Goal: Task Accomplishment & Management: Manage account settings

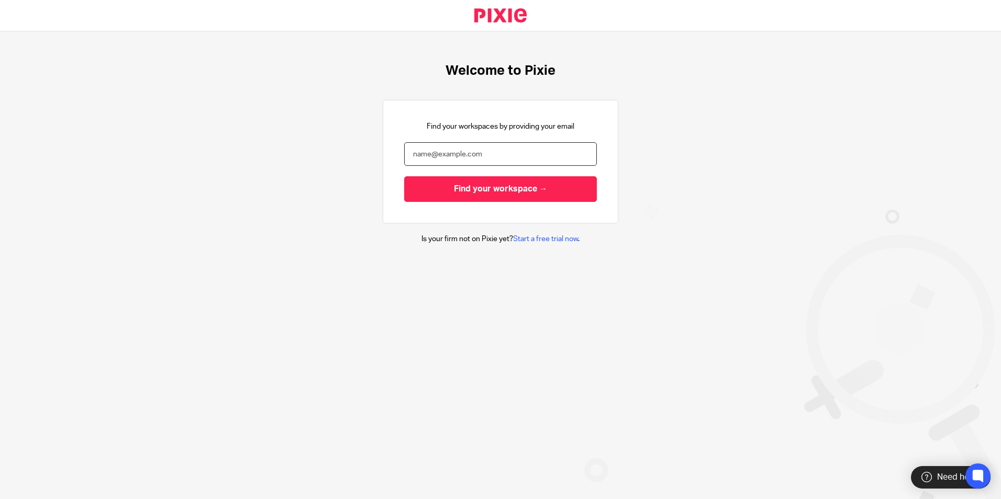
click at [458, 158] on input "email" at bounding box center [500, 154] width 193 height 24
type input "emma@fantail-accountancy.co.uk"
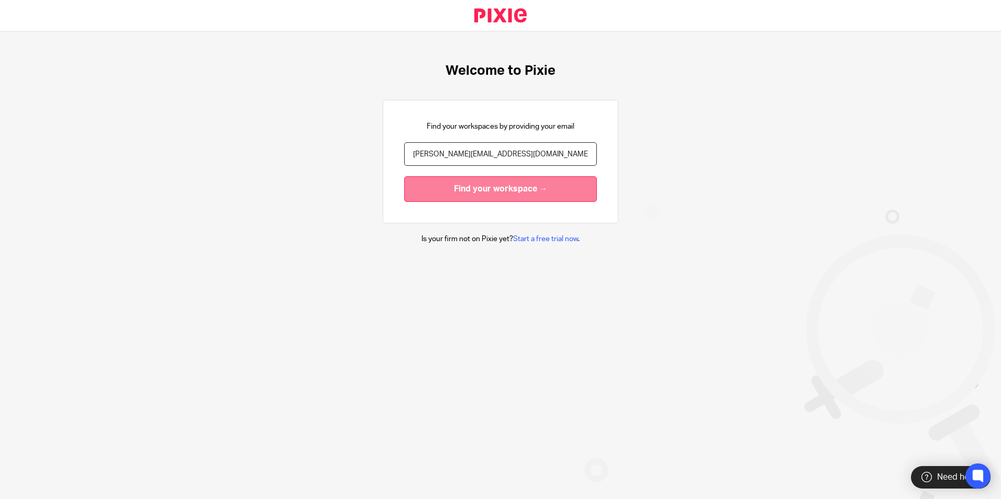
click at [484, 197] on input "Find your workspace →" at bounding box center [500, 189] width 193 height 26
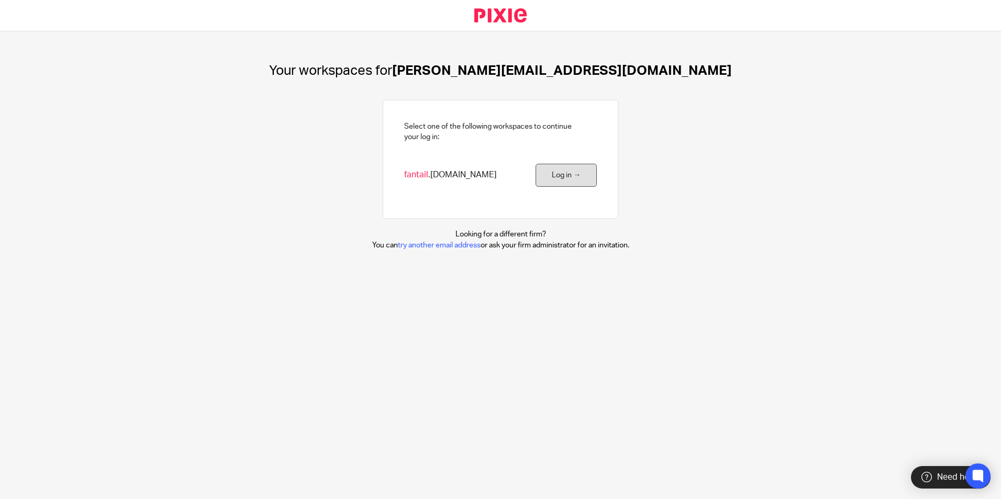
click at [555, 184] on link "Log in →" at bounding box center [566, 176] width 61 height 24
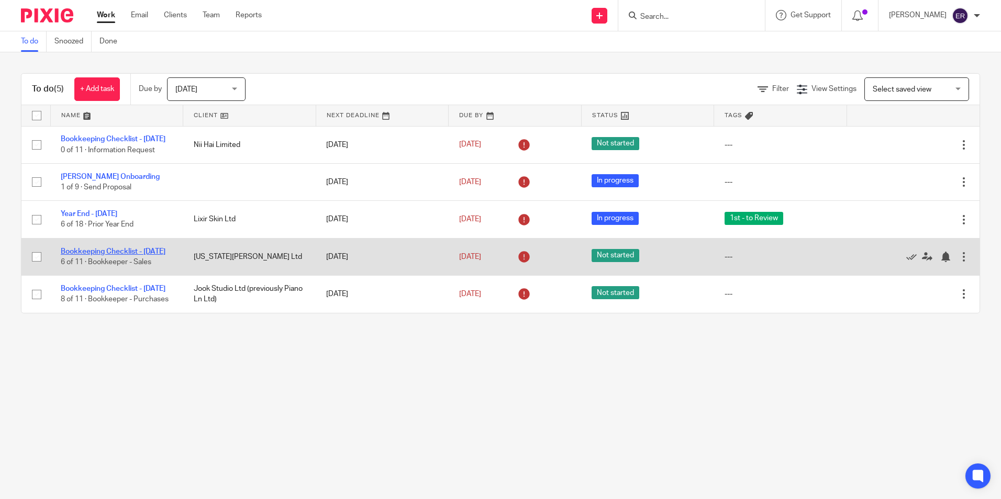
click at [131, 253] on link "Bookkeeping Checklist - [DATE]" at bounding box center [113, 251] width 105 height 7
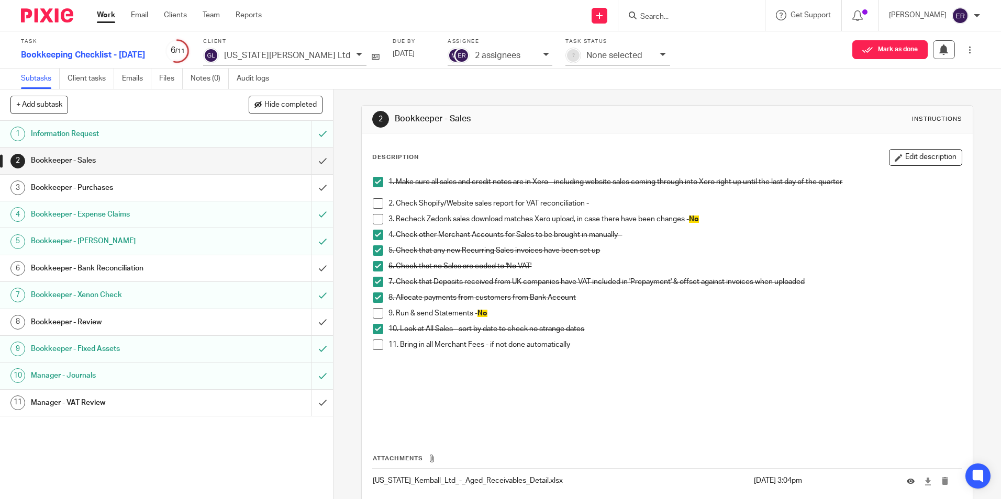
click at [215, 315] on div "Bookkeeper - Review" at bounding box center [166, 323] width 271 height 16
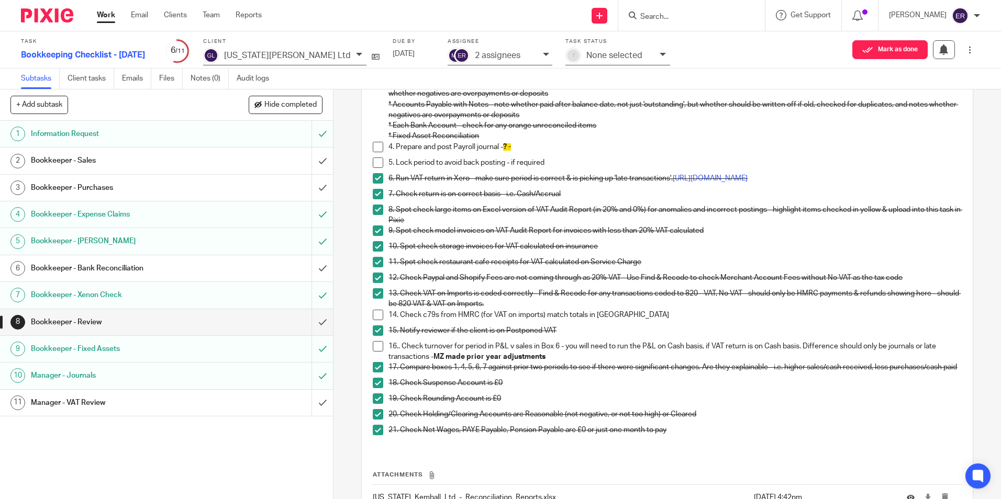
scroll to position [264, 0]
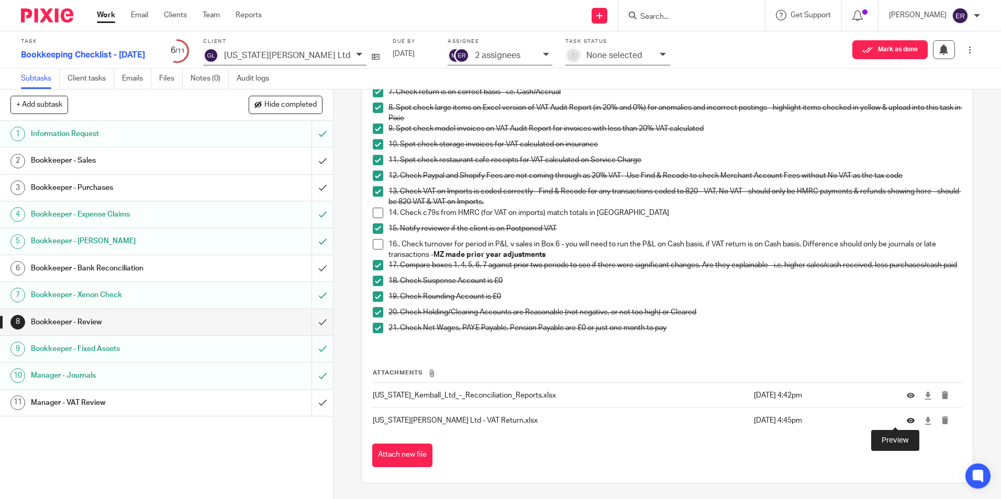
click at [907, 422] on icon at bounding box center [911, 421] width 8 height 8
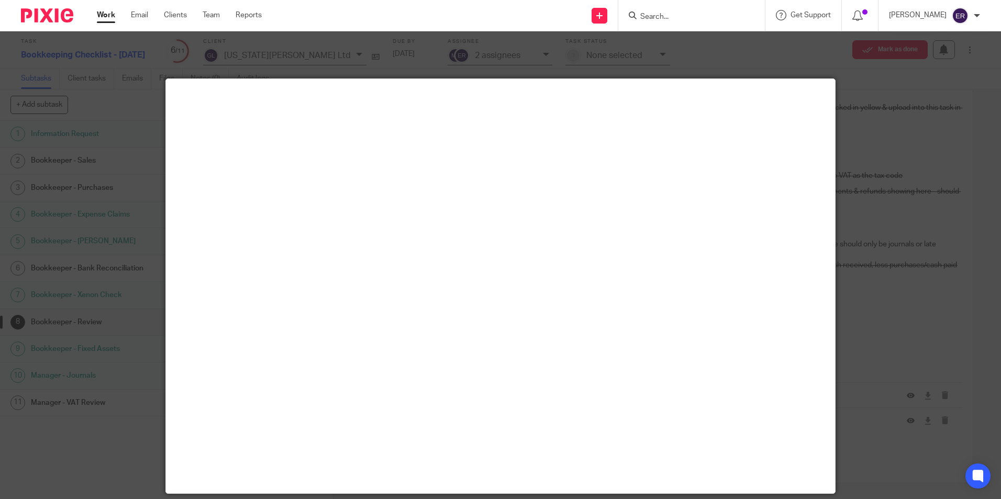
click at [909, 299] on div at bounding box center [500, 249] width 1001 height 499
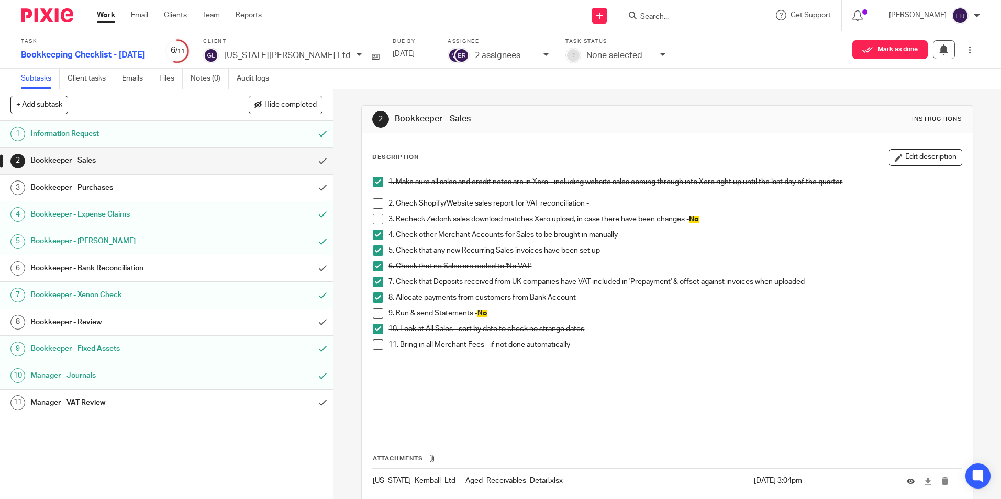
drag, startPoint x: 220, startPoint y: 314, endPoint x: 407, endPoint y: 354, distance: 191.2
click at [220, 315] on div "Bookkeeper - Review" at bounding box center [166, 323] width 271 height 16
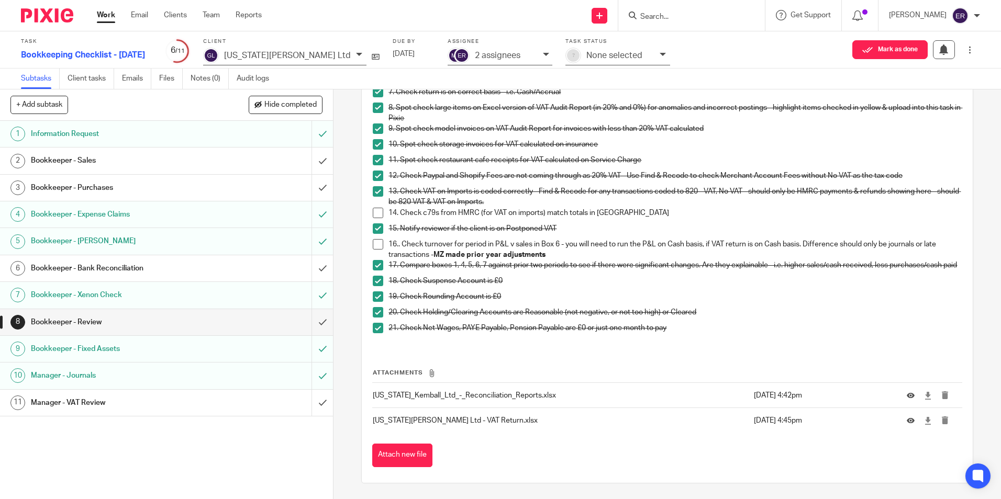
scroll to position [264, 0]
click at [924, 423] on icon at bounding box center [928, 421] width 8 height 8
click at [397, 451] on button "Attach new file" at bounding box center [402, 456] width 60 height 24
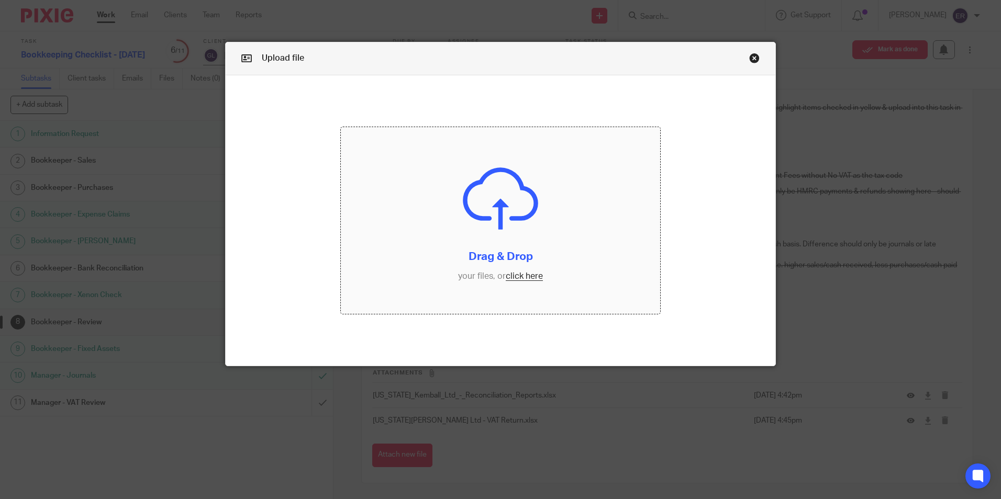
click at [517, 276] on input "file" at bounding box center [500, 220] width 319 height 187
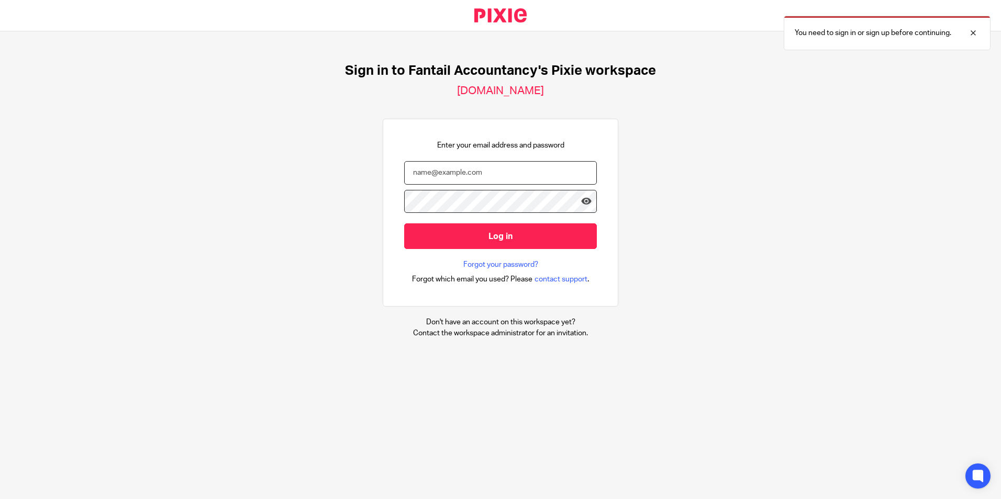
click at [480, 172] on input "email" at bounding box center [500, 173] width 193 height 24
type input "emma@fantail-accountancy.co.uk"
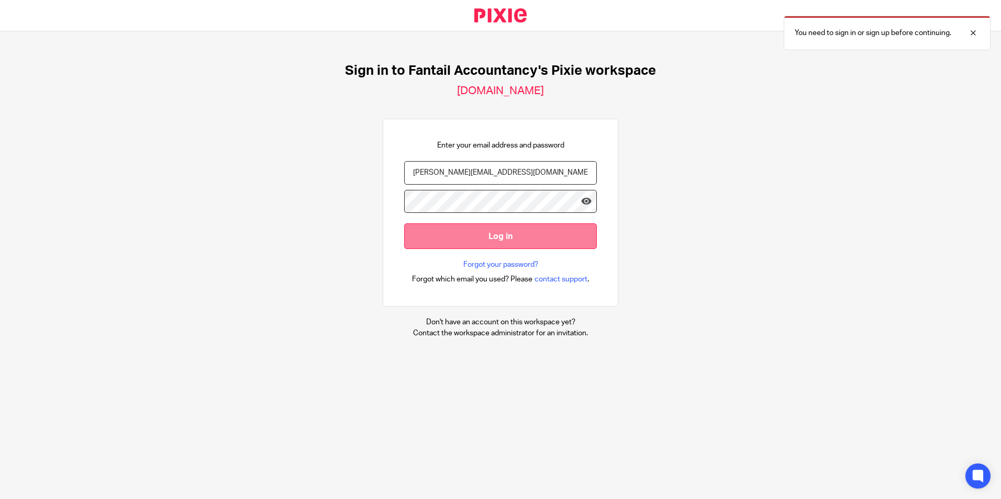
click at [484, 234] on input "Log in" at bounding box center [500, 237] width 193 height 26
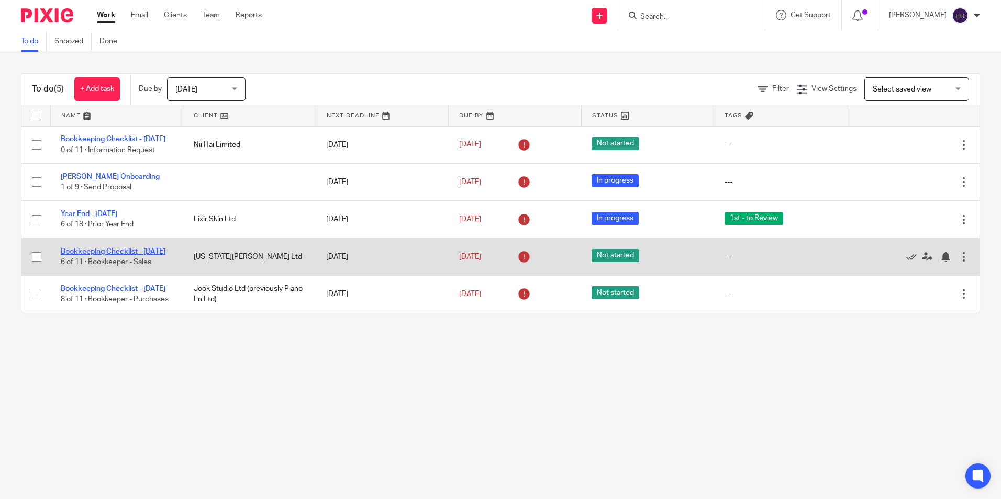
click at [122, 255] on link "Bookkeeping Checklist - [DATE]" at bounding box center [113, 251] width 105 height 7
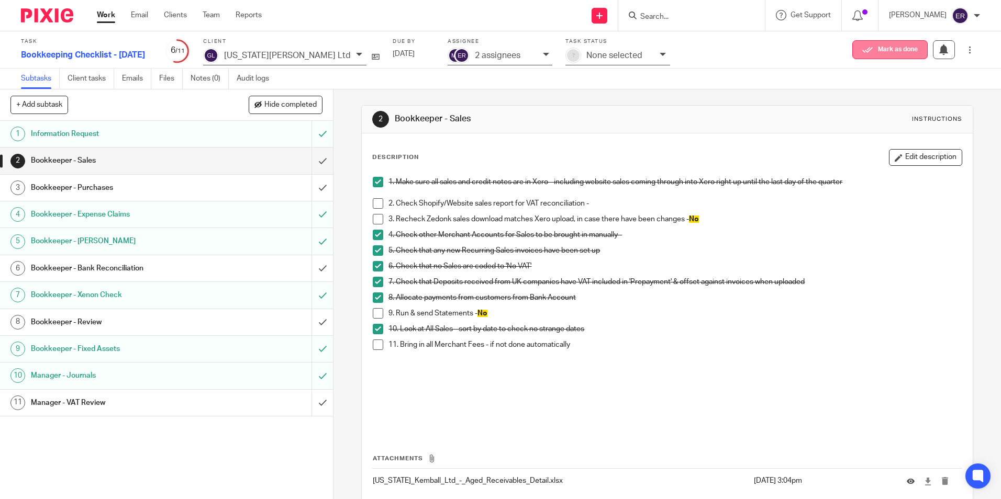
click at [878, 51] on span "Mark as done" at bounding box center [898, 49] width 40 height 7
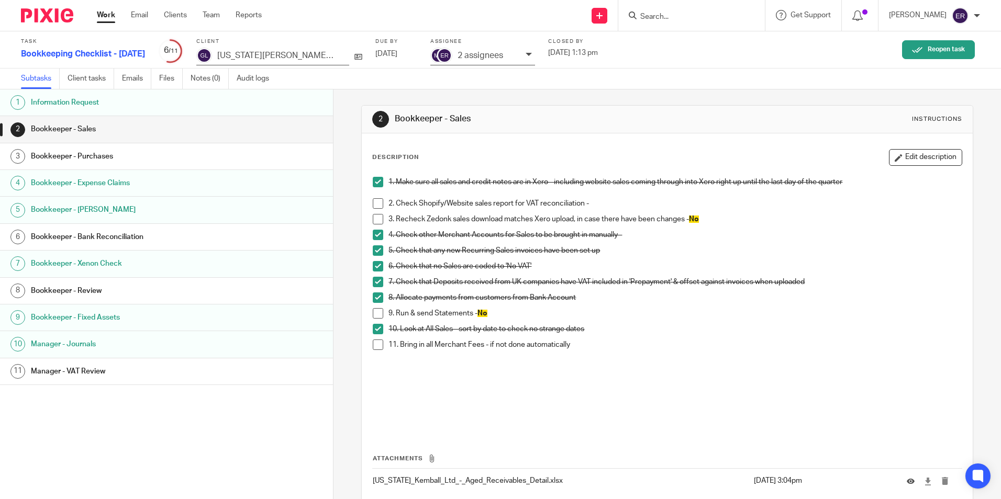
click at [106, 18] on link "Work" at bounding box center [106, 15] width 18 height 10
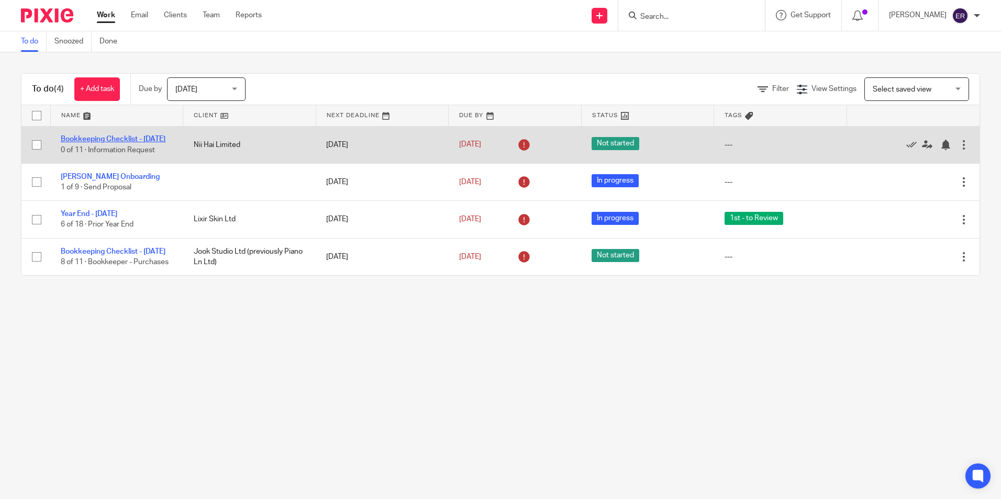
click at [110, 136] on link "Bookkeeping Checklist - [DATE]" at bounding box center [113, 139] width 105 height 7
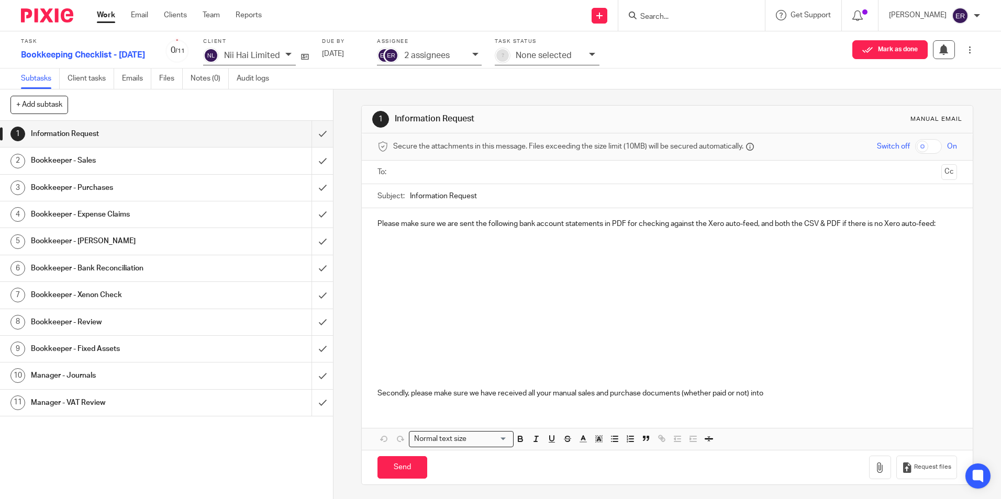
click at [458, 56] on div "2 assignees" at bounding box center [435, 56] width 63 height 12
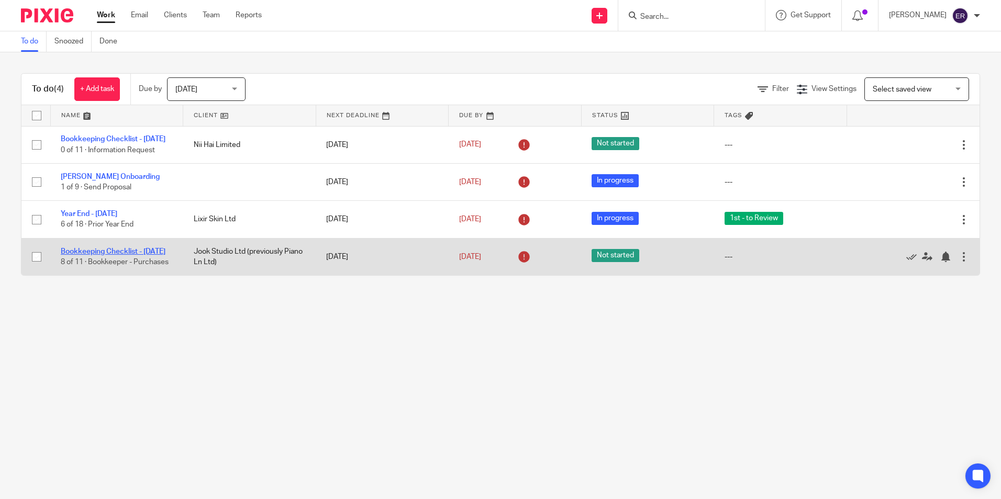
click at [146, 255] on link "Bookkeeping Checklist - [DATE]" at bounding box center [113, 251] width 105 height 7
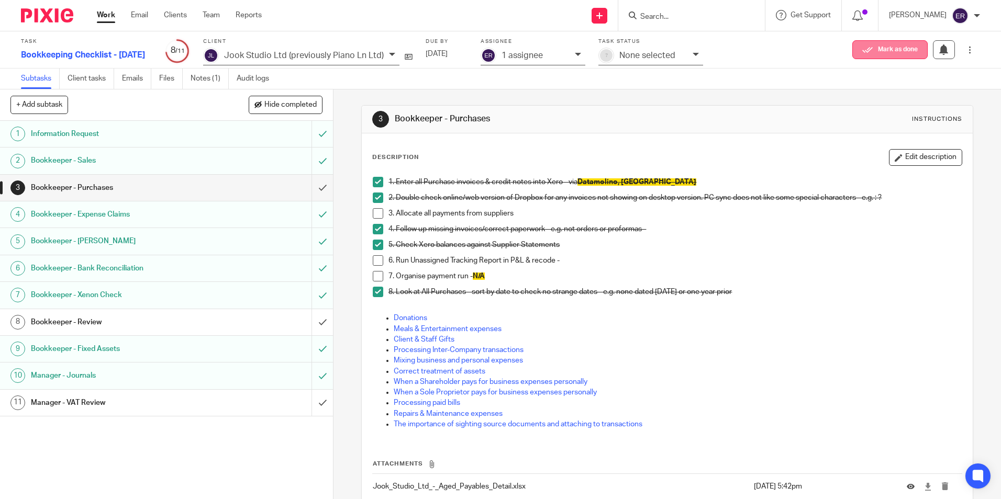
click at [892, 46] on span "Mark as done" at bounding box center [898, 49] width 40 height 7
